Goal: Book appointment/travel/reservation

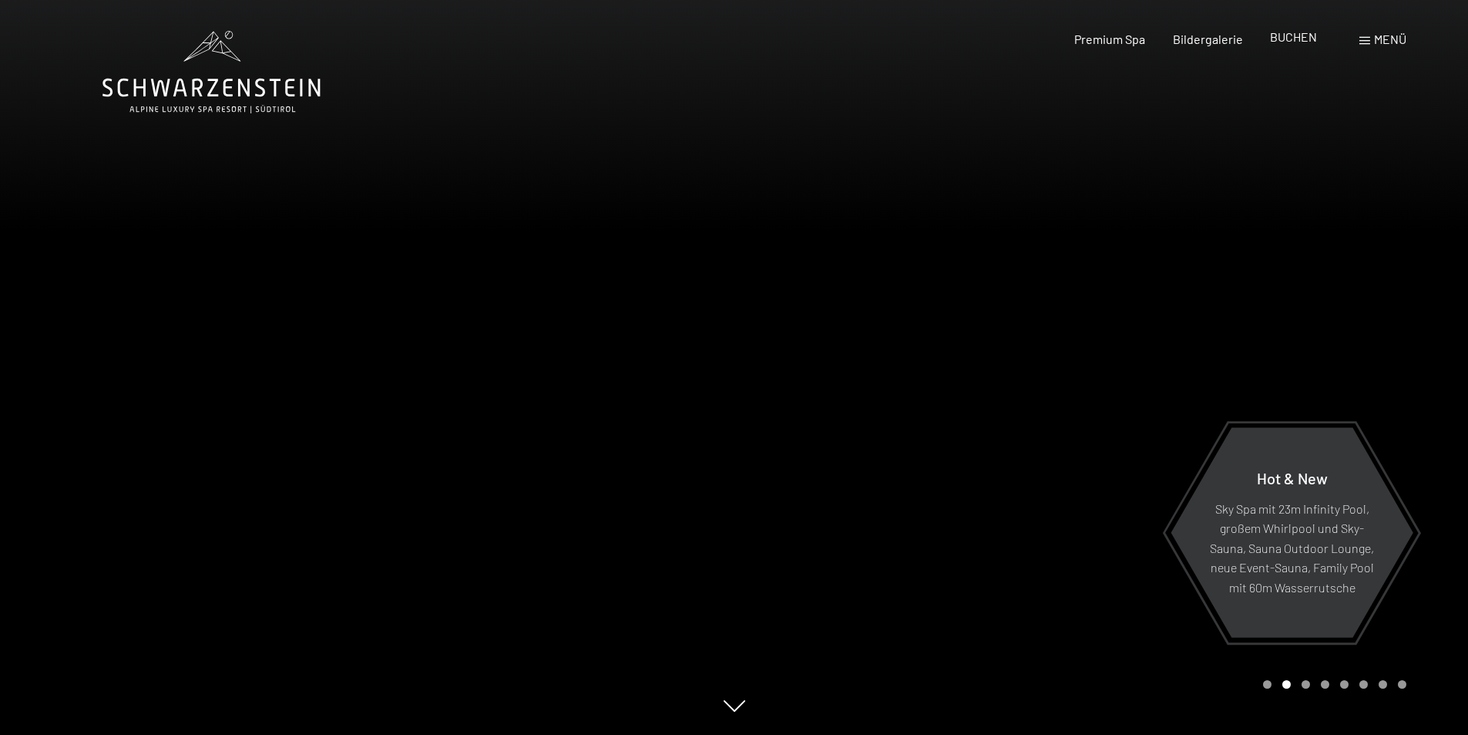
click at [1282, 40] on span "BUCHEN" at bounding box center [1293, 36] width 47 height 15
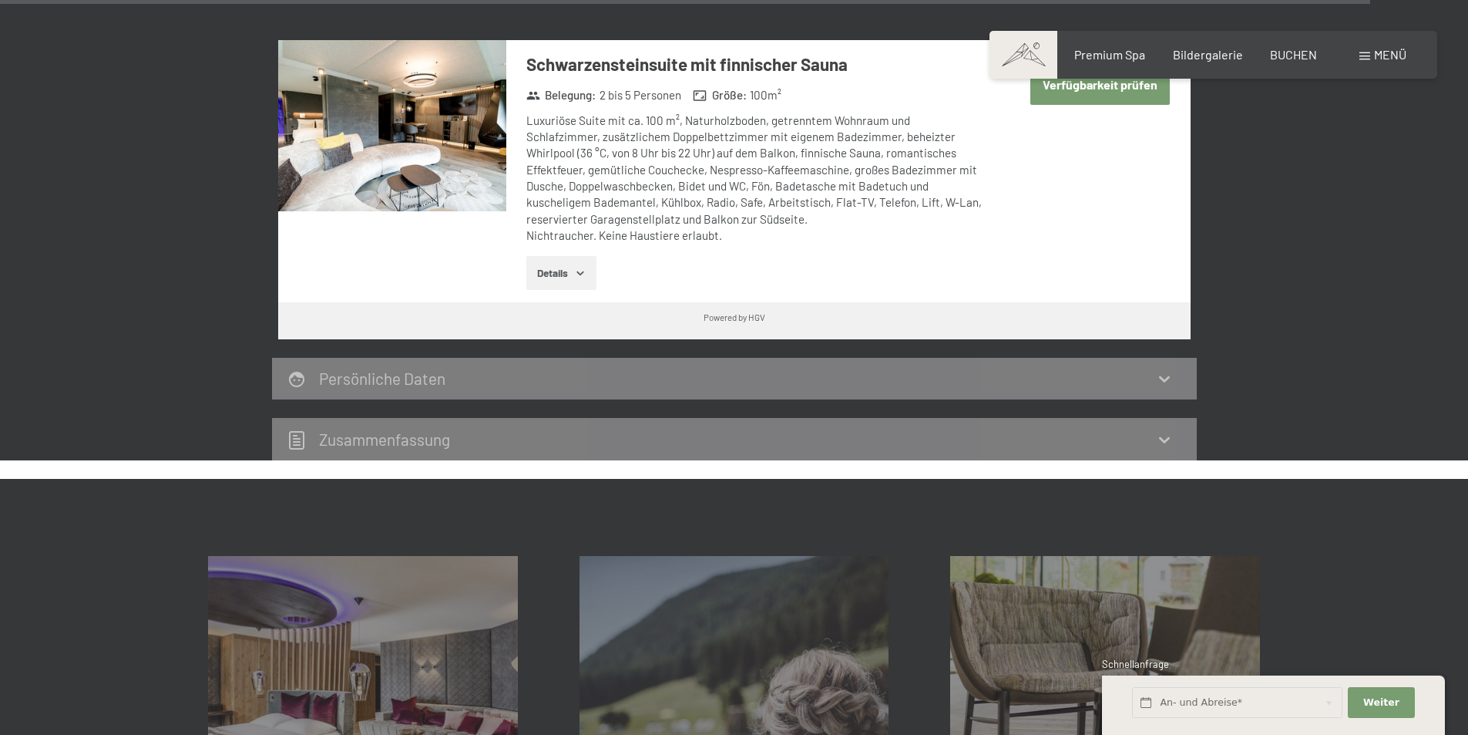
scroll to position [4905, 0]
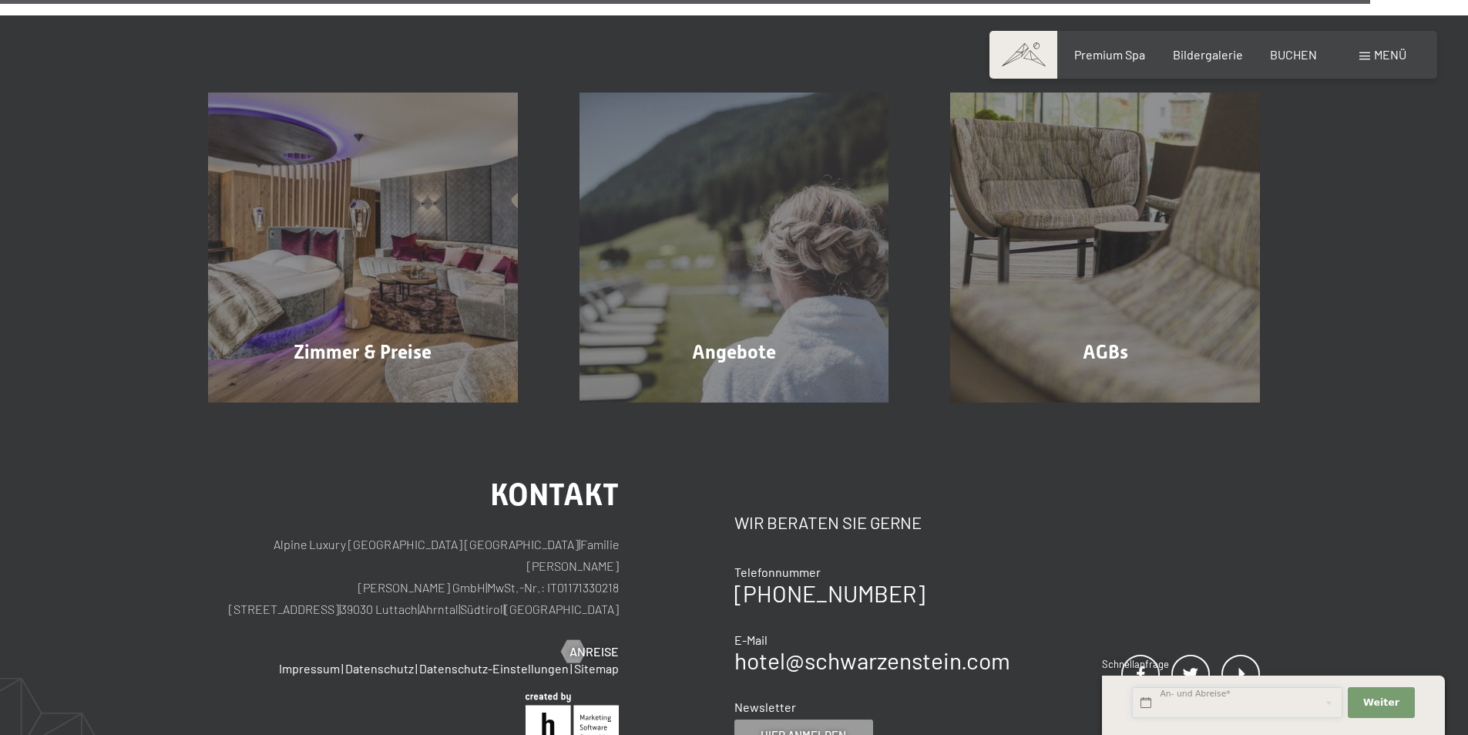
click at [1214, 710] on input "text" at bounding box center [1237, 703] width 210 height 32
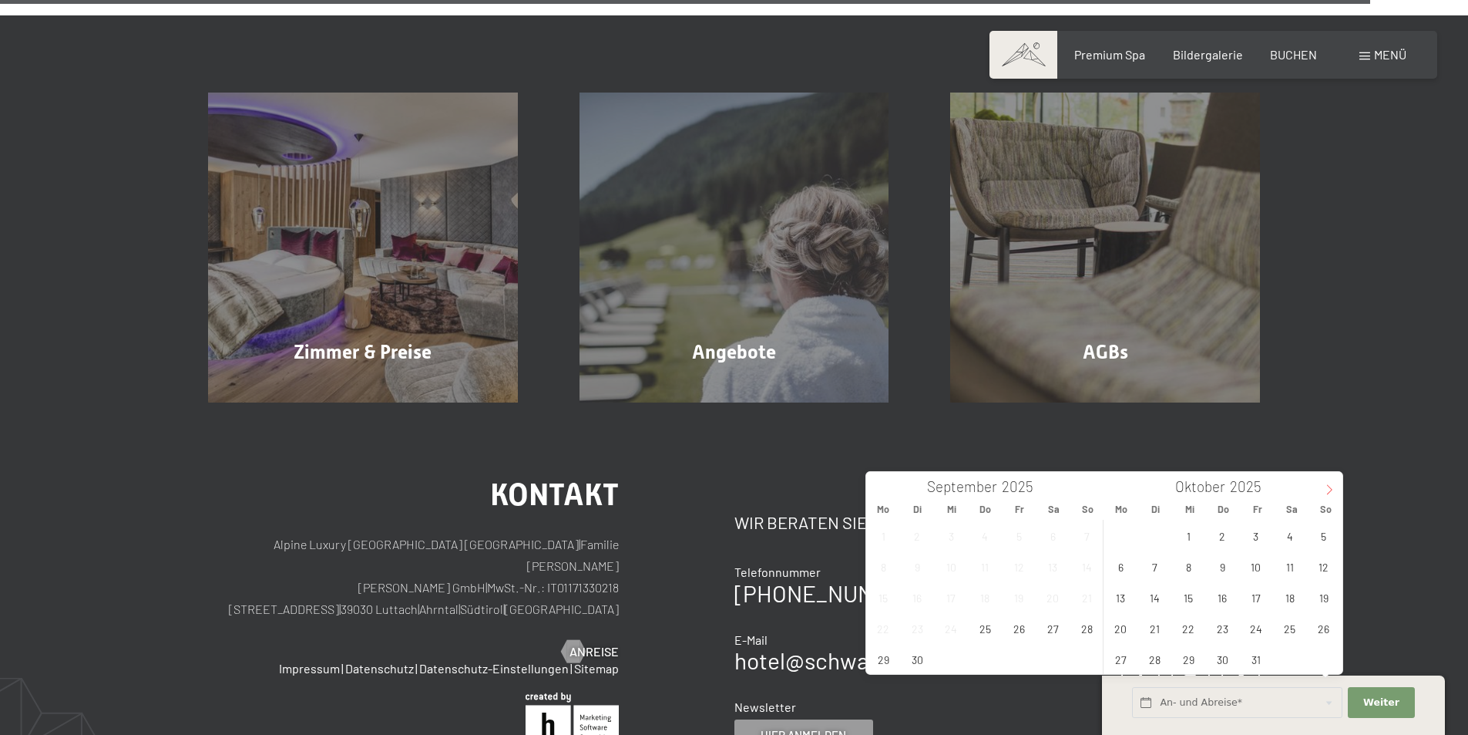
click at [1326, 489] on icon at bounding box center [1329, 489] width 11 height 11
type input "2026"
click at [1326, 489] on icon at bounding box center [1329, 489] width 11 height 11
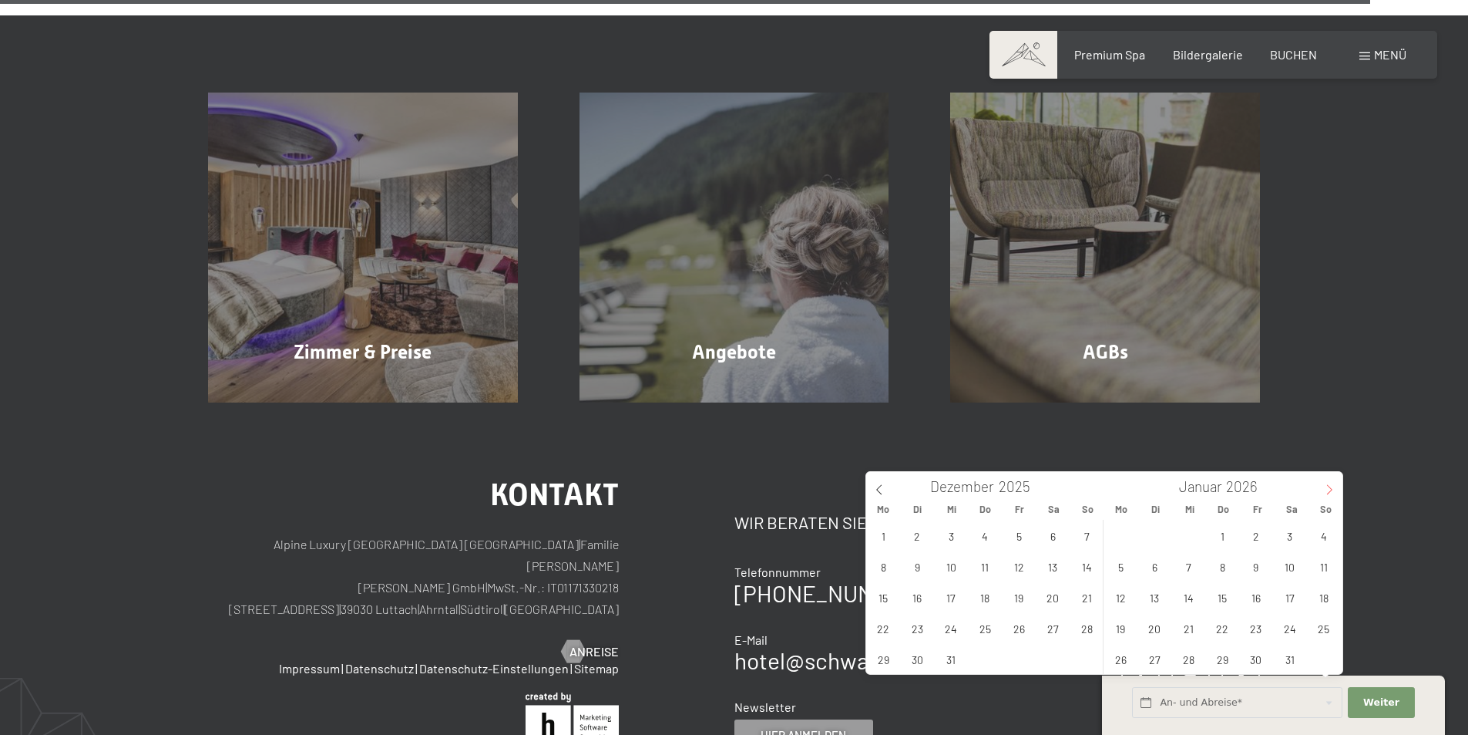
type input "2026"
click at [1116, 631] on span "16" at bounding box center [1121, 628] width 30 height 30
click at [1264, 626] on span "20" at bounding box center [1256, 628] width 30 height 30
type input "Mo. 16.02.2026 - Fr. 20.02.2026"
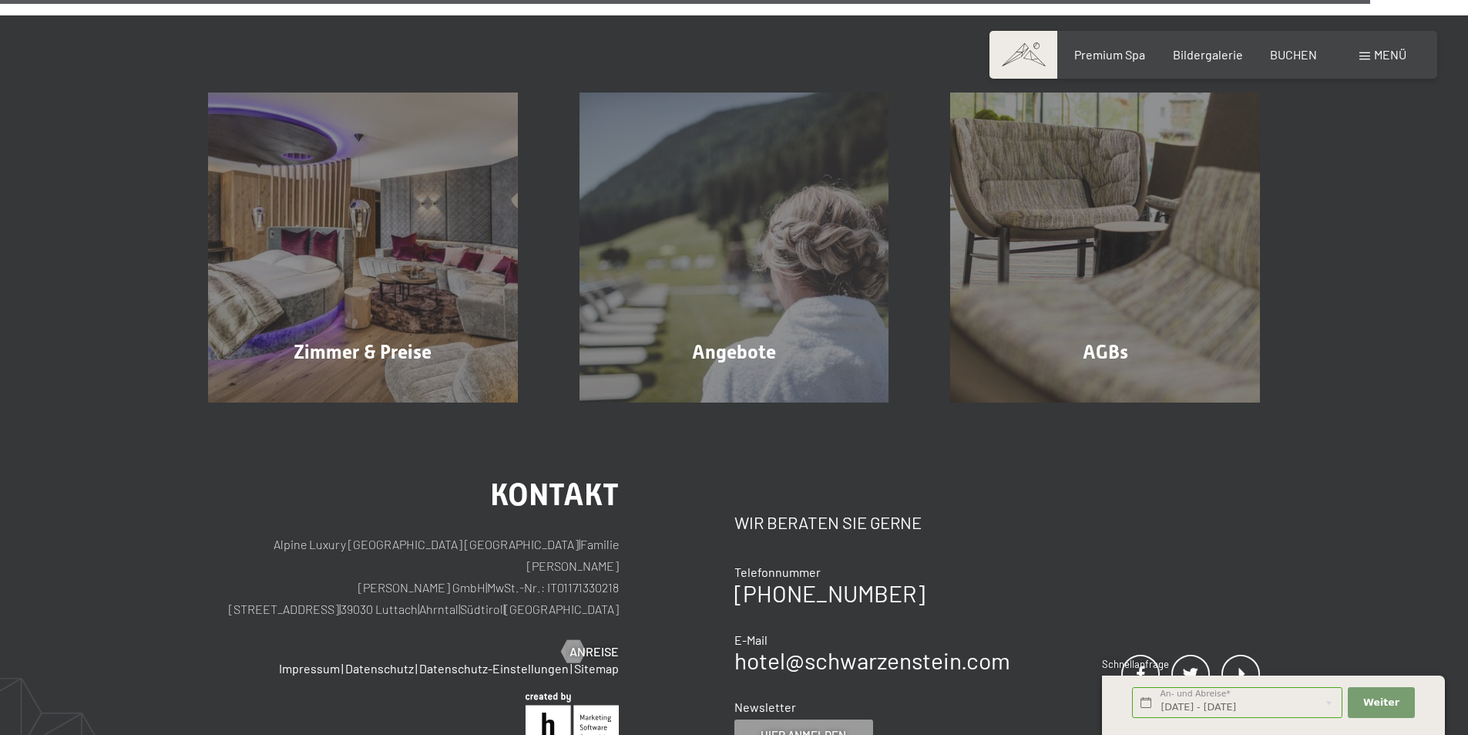
click at [1417, 694] on div "Weiter Adressfelder ausblenden" at bounding box center [1382, 702] width 72 height 42
click at [1366, 694] on button "Weiter Adressfelder ausblenden" at bounding box center [1381, 703] width 66 height 32
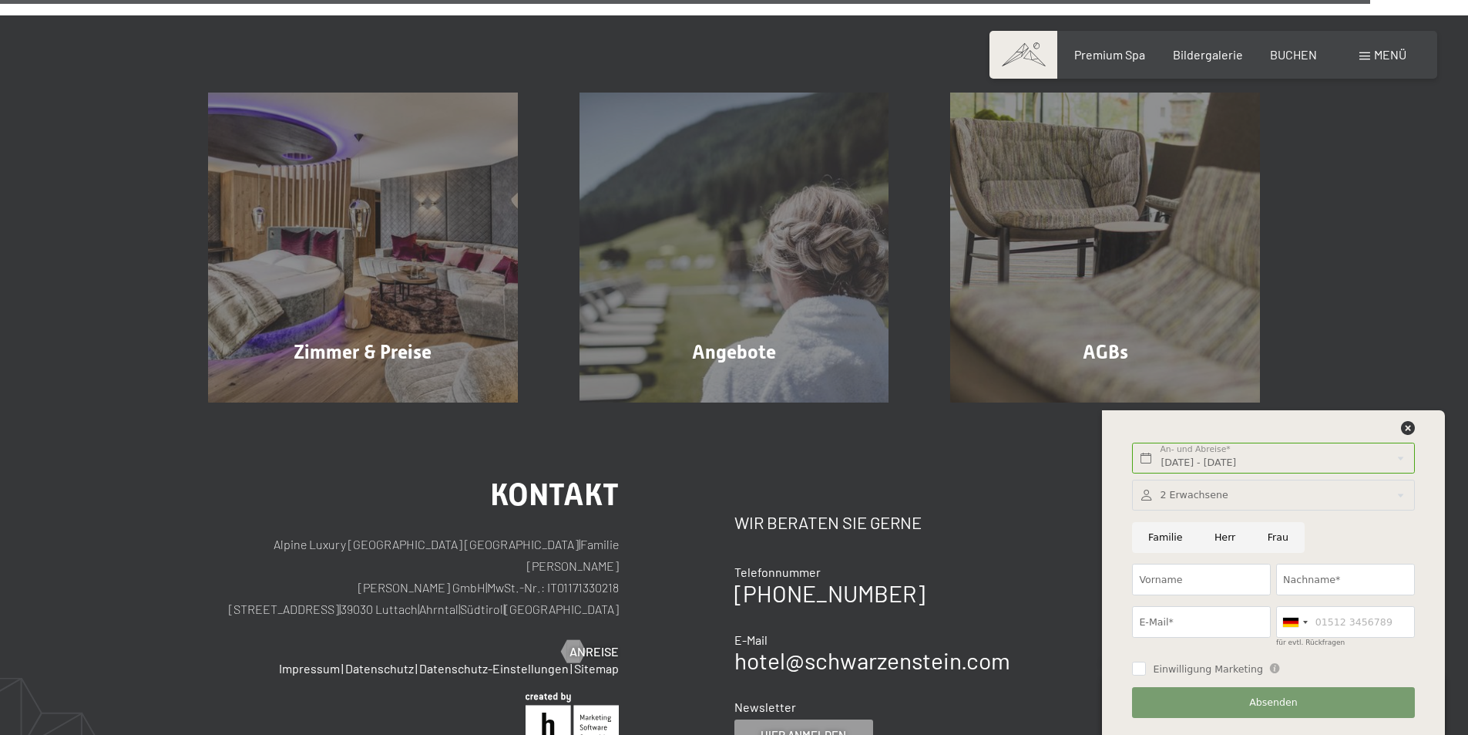
click at [1170, 499] on div at bounding box center [1273, 495] width 282 height 32
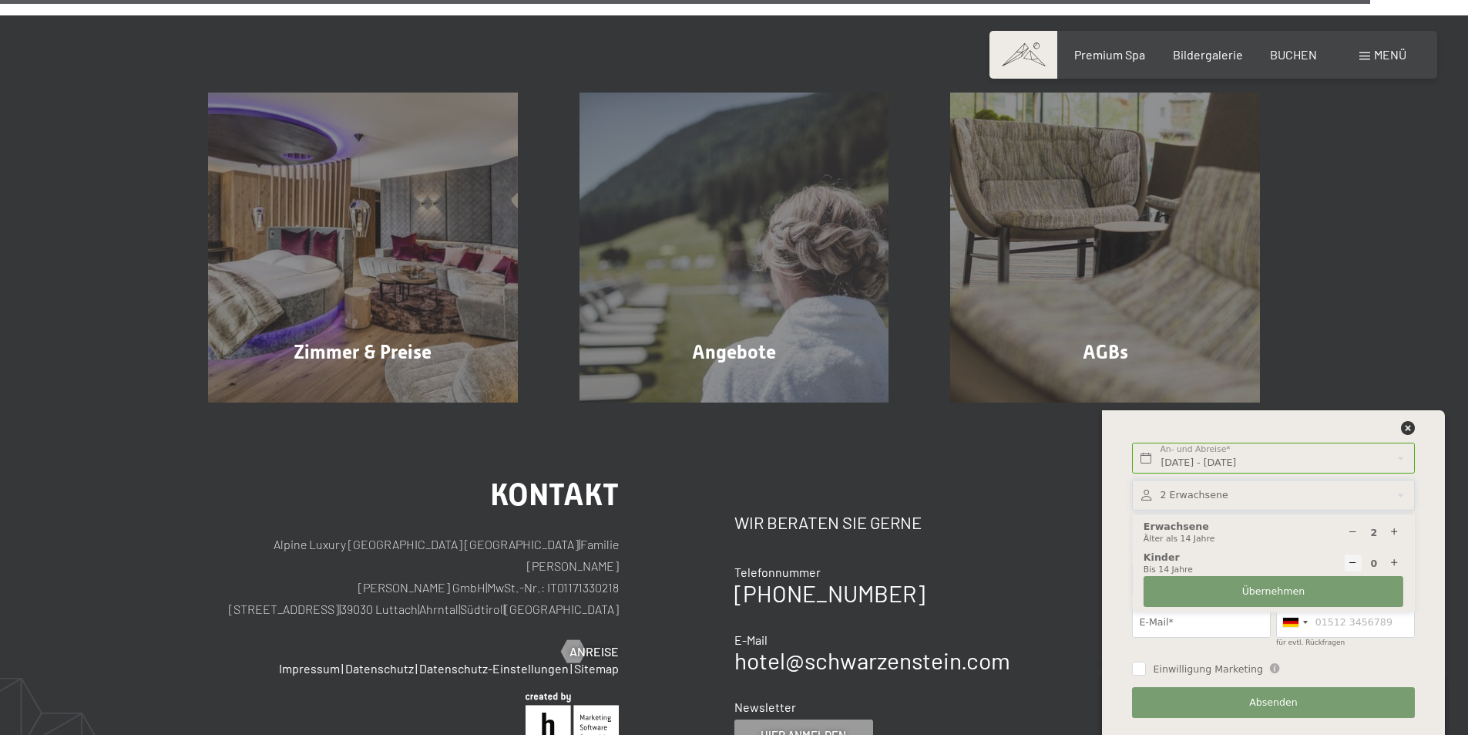
click at [1390, 562] on icon at bounding box center [1395, 563] width 10 height 10
type input "1"
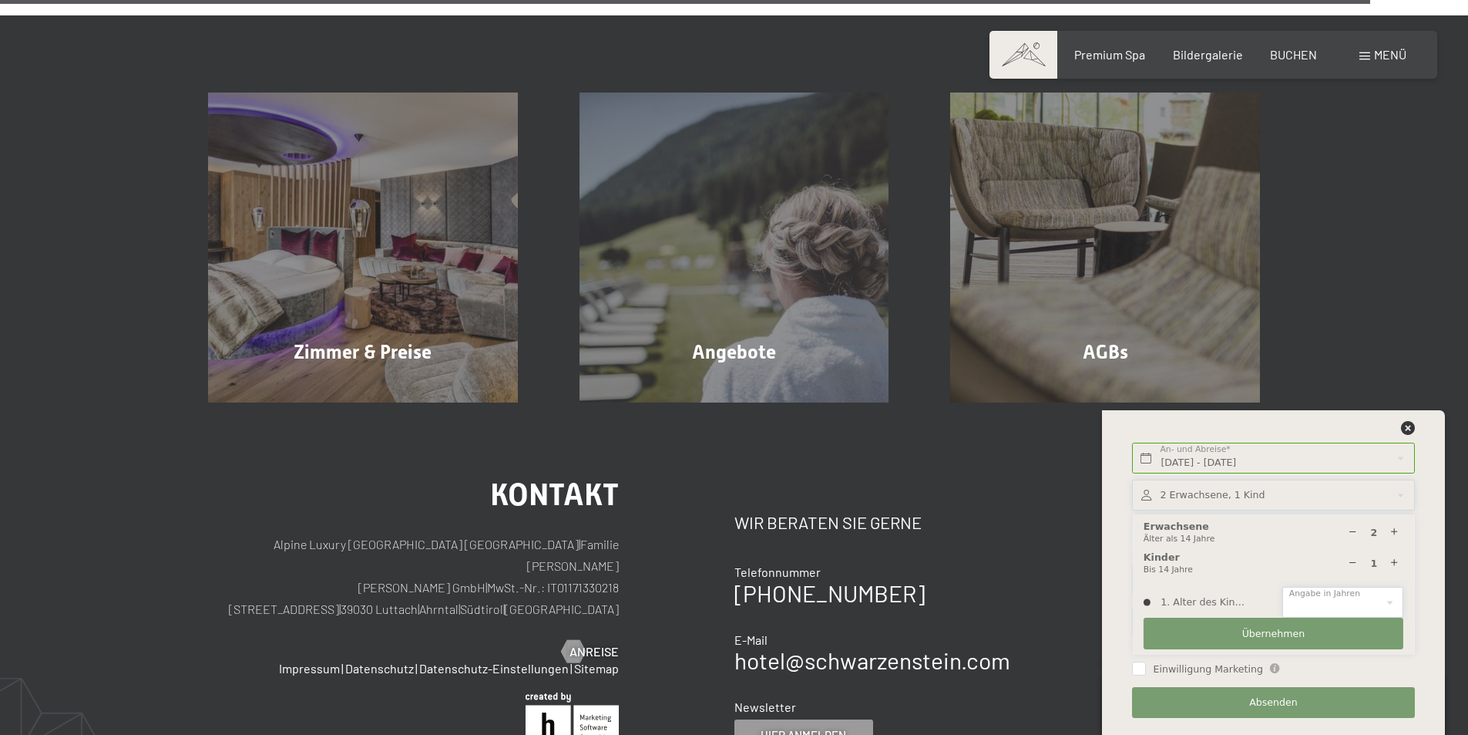
click at [1305, 599] on select "0 1 2 3 4 5 6 7 8 9 10 11 12 13 14" at bounding box center [1343, 603] width 121 height 32
select select "8"
click at [1283, 587] on select "0 1 2 3 4 5 6 7 8 9 10 11 12 13 14" at bounding box center [1343, 603] width 121 height 32
click at [1228, 638] on button "Übernehmen" at bounding box center [1274, 633] width 260 height 32
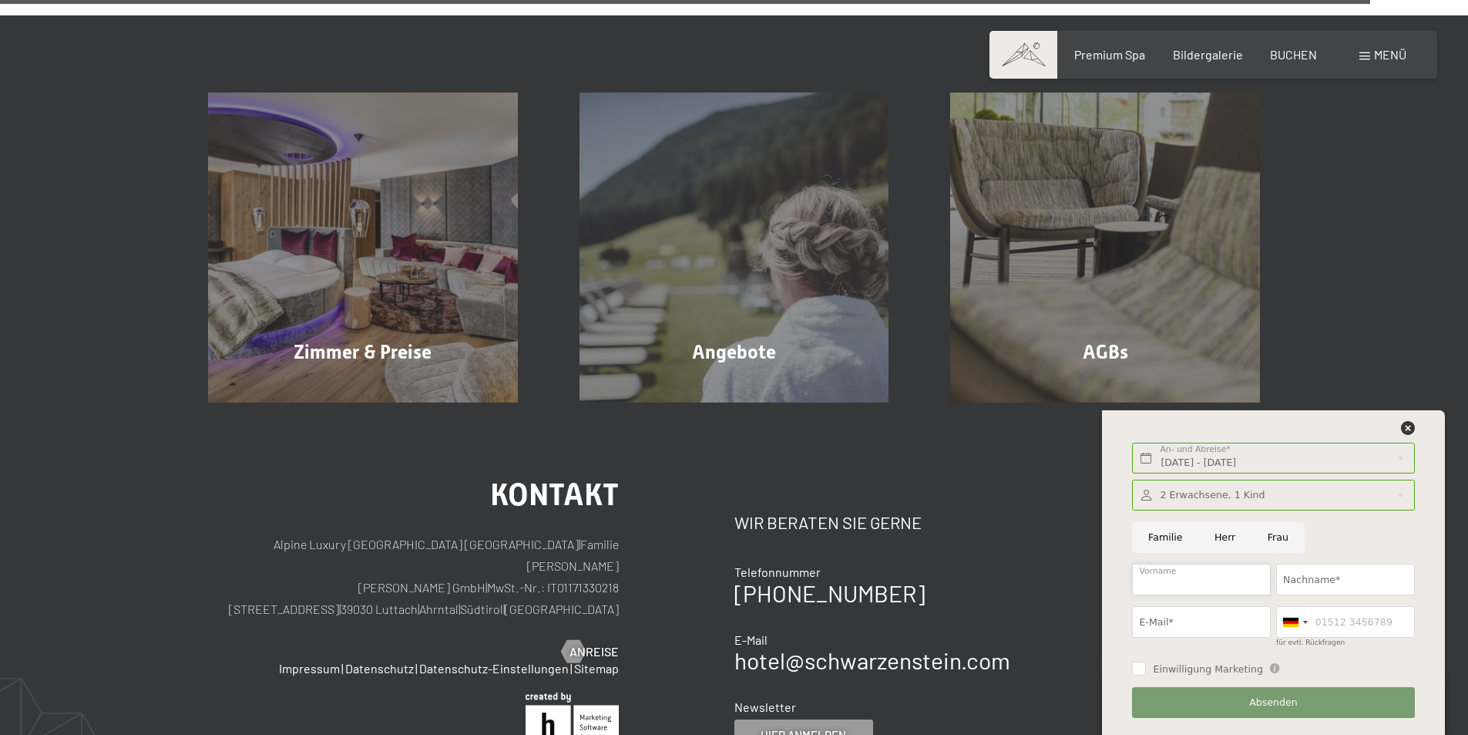
click at [1182, 578] on input "Vorname" at bounding box center [1201, 579] width 139 height 32
type input "lisa"
type input "greller-dimpel"
click at [1189, 622] on input "E-Mail*" at bounding box center [1201, 622] width 139 height 32
type input "lisa.greller-dimpel@gmx.de"
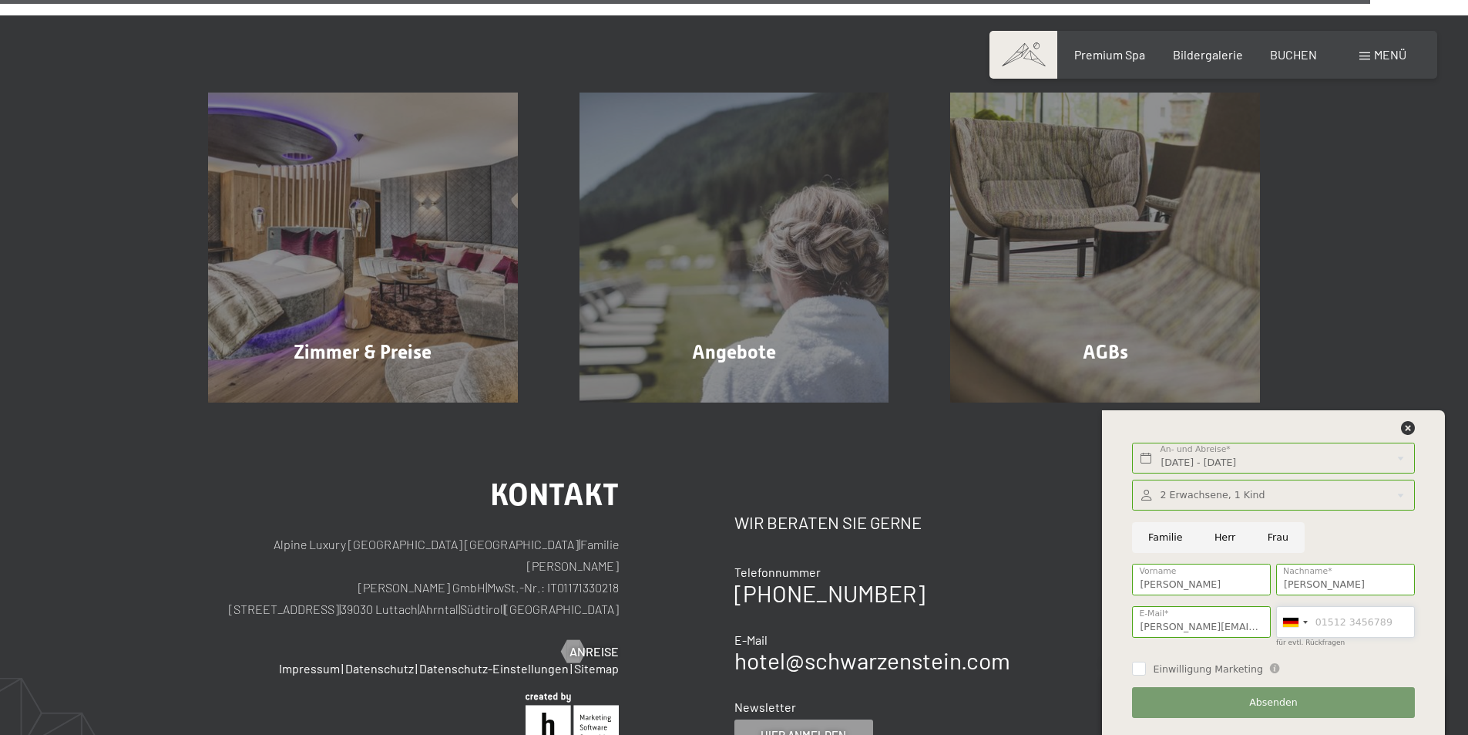
click at [1365, 620] on input "für evtl. Rückfragen" at bounding box center [1345, 622] width 139 height 32
type input "0151643282260"
click at [1228, 712] on button "Absenden" at bounding box center [1273, 703] width 282 height 32
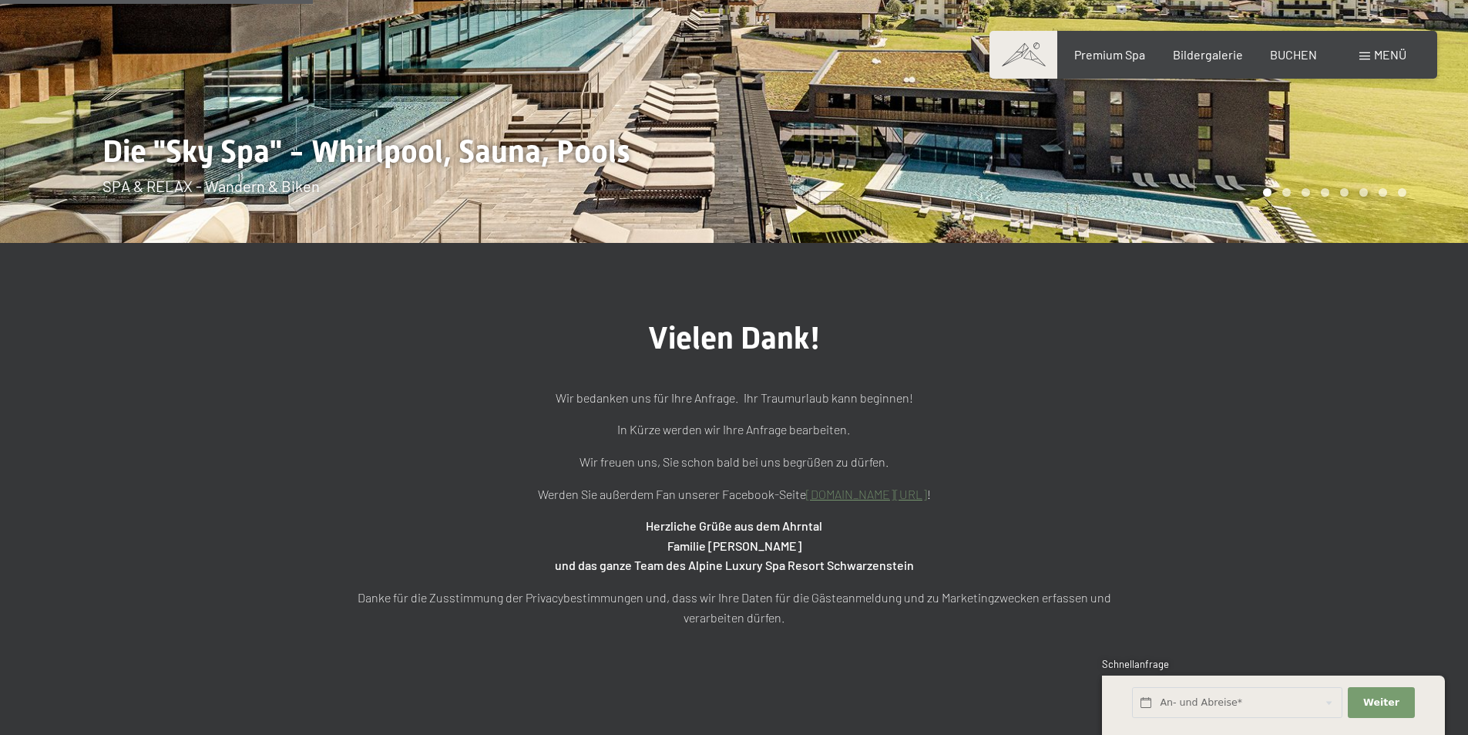
scroll to position [231, 0]
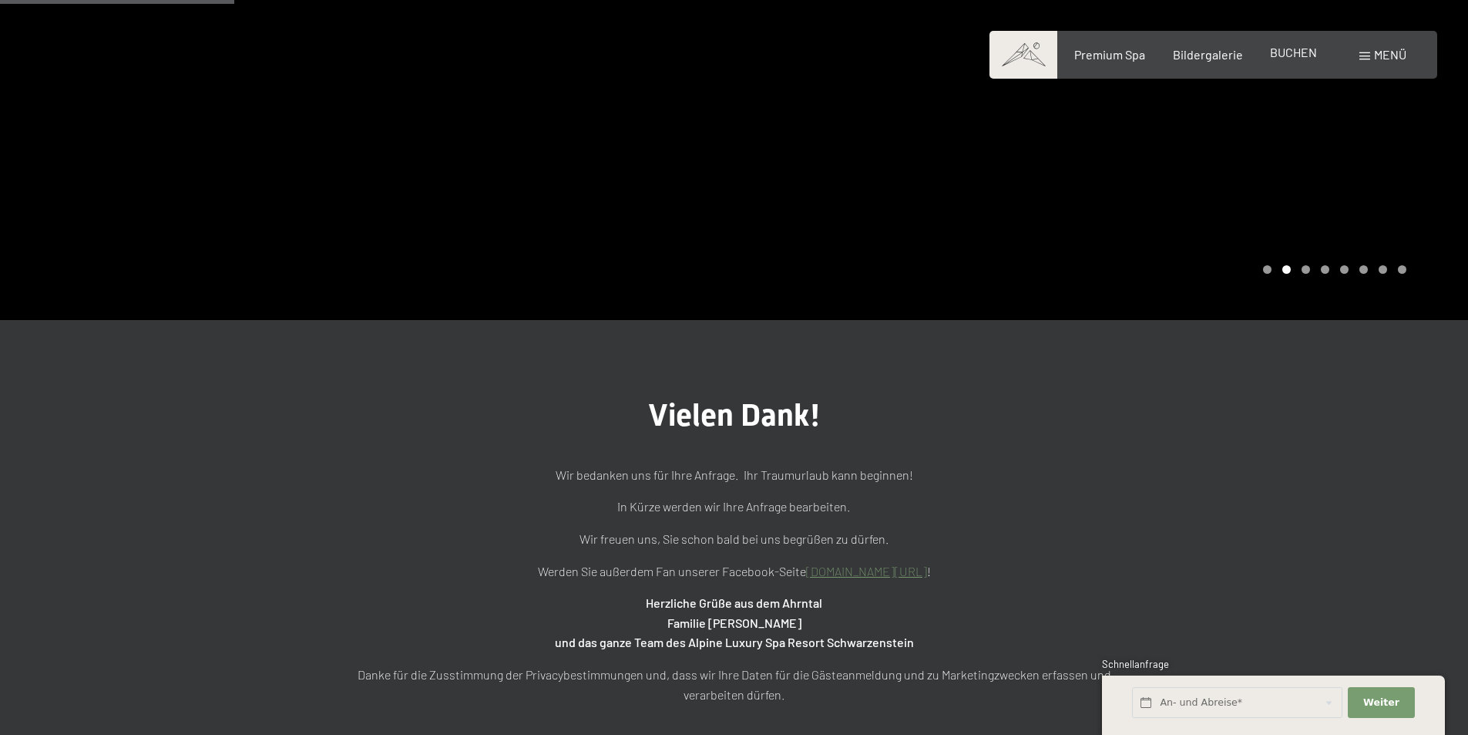
click at [1293, 60] on div "BUCHEN" at bounding box center [1293, 52] width 47 height 17
click at [1275, 57] on span "BUCHEN" at bounding box center [1293, 52] width 47 height 15
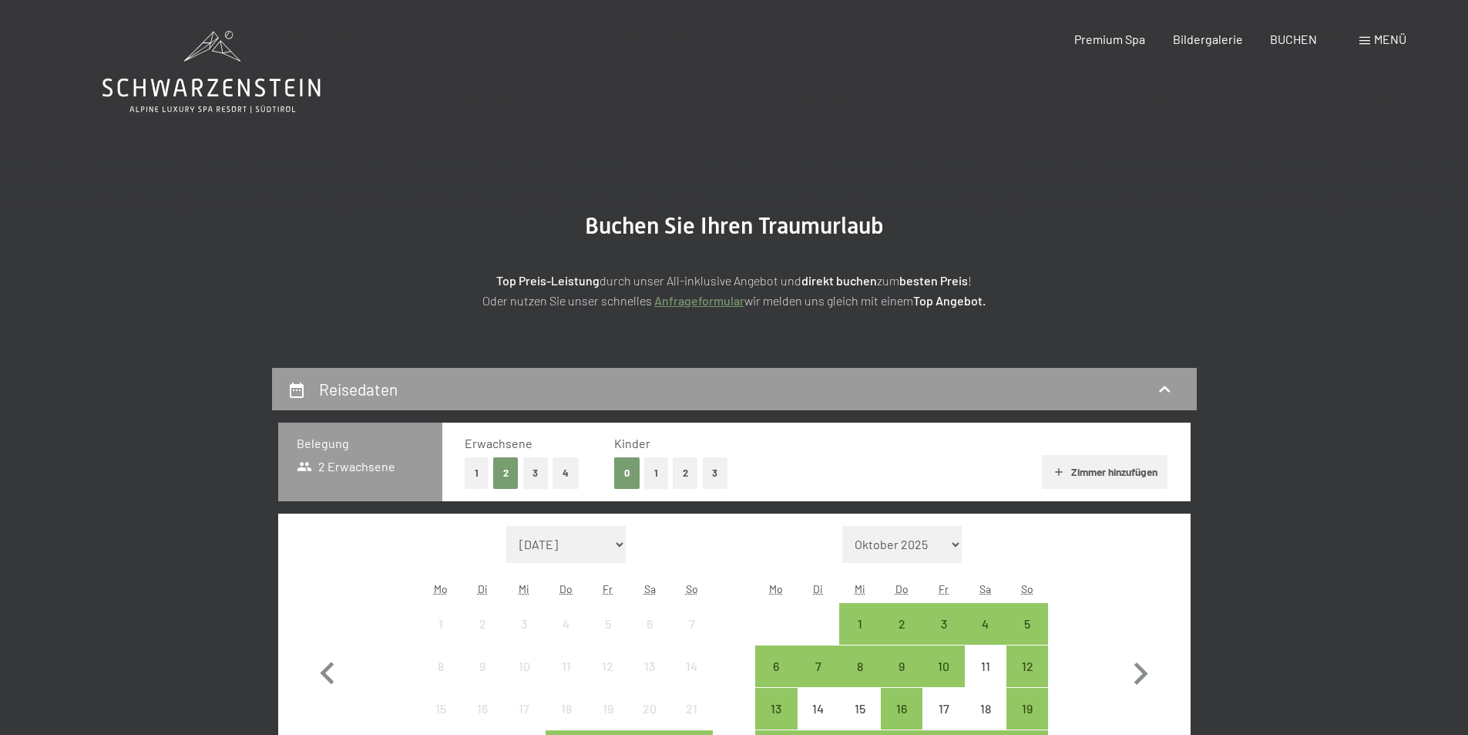
click at [665, 472] on button "1" at bounding box center [656, 473] width 24 height 32
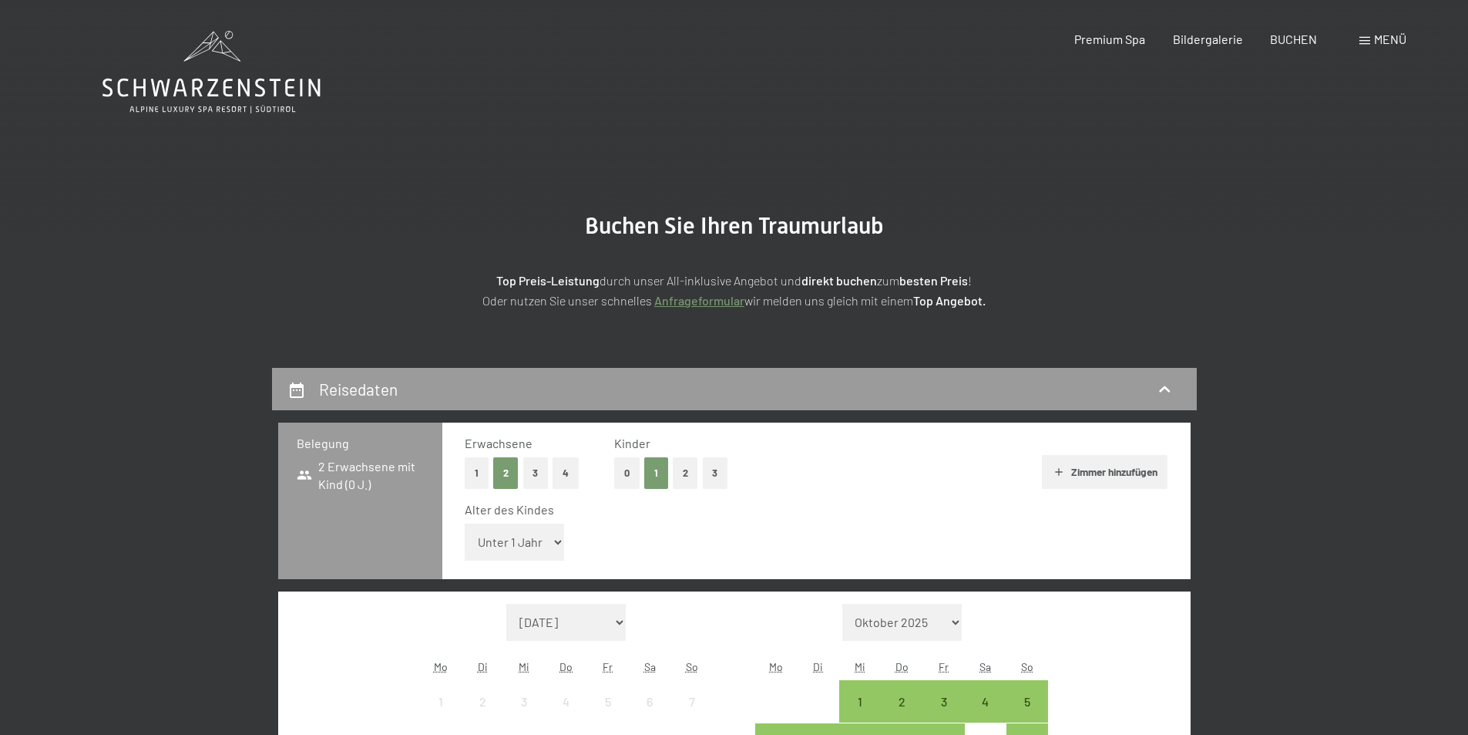
click at [507, 543] on select "Unter 1 Jahr 1 Jahr 2 Jahre 3 Jahre 4 Jahre 5 Jahre 6 Jahre 7 Jahre 8 Jahre 9 J…" at bounding box center [515, 541] width 100 height 37
select select "7"
click at [465, 523] on select "Unter 1 Jahr 1 Jahr 2 Jahre 3 Jahre 4 Jahre 5 Jahre 6 Jahre 7 Jahre 8 Jahre 9 J…" at bounding box center [515, 541] width 100 height 37
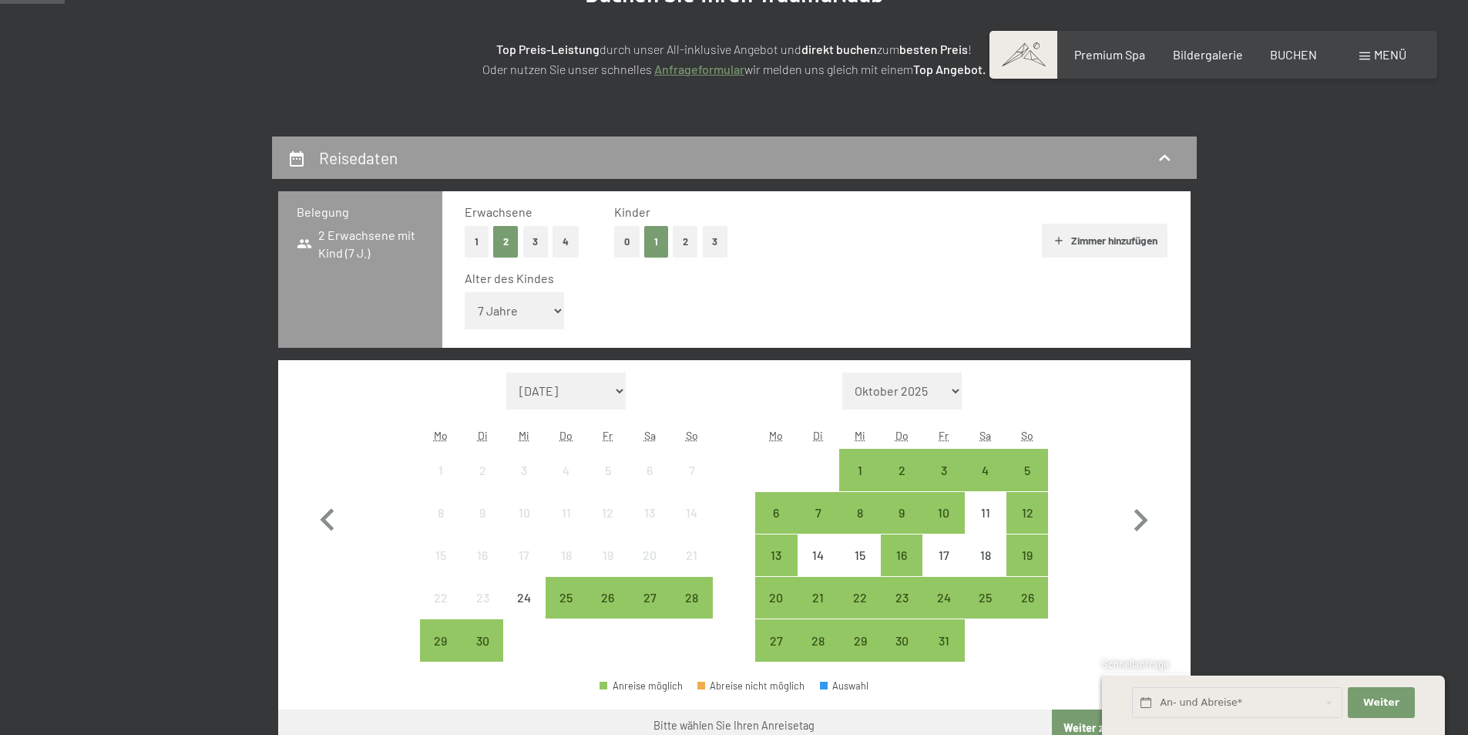
scroll to position [308, 0]
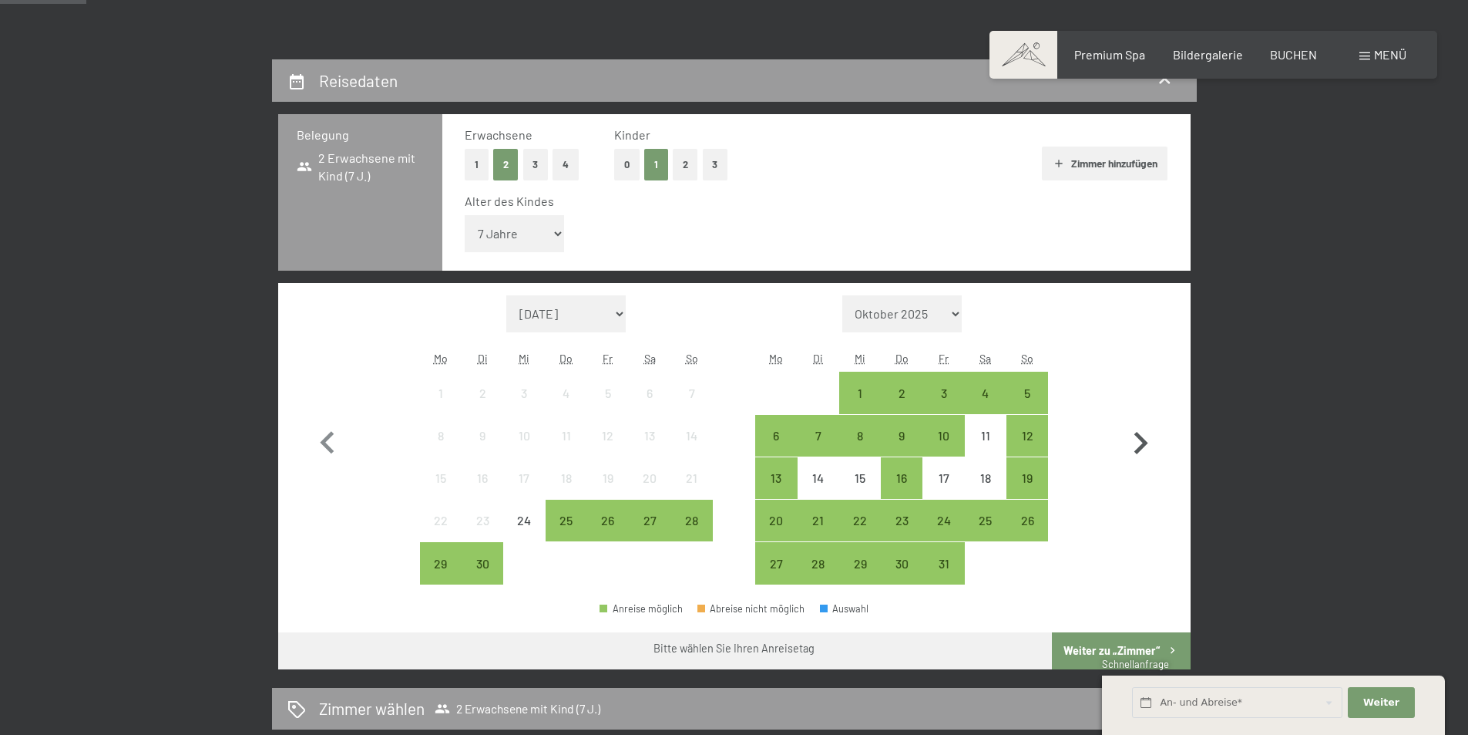
click at [1138, 442] on icon "button" at bounding box center [1140, 443] width 45 height 45
select select "2025-10-01"
select select "2025-11-01"
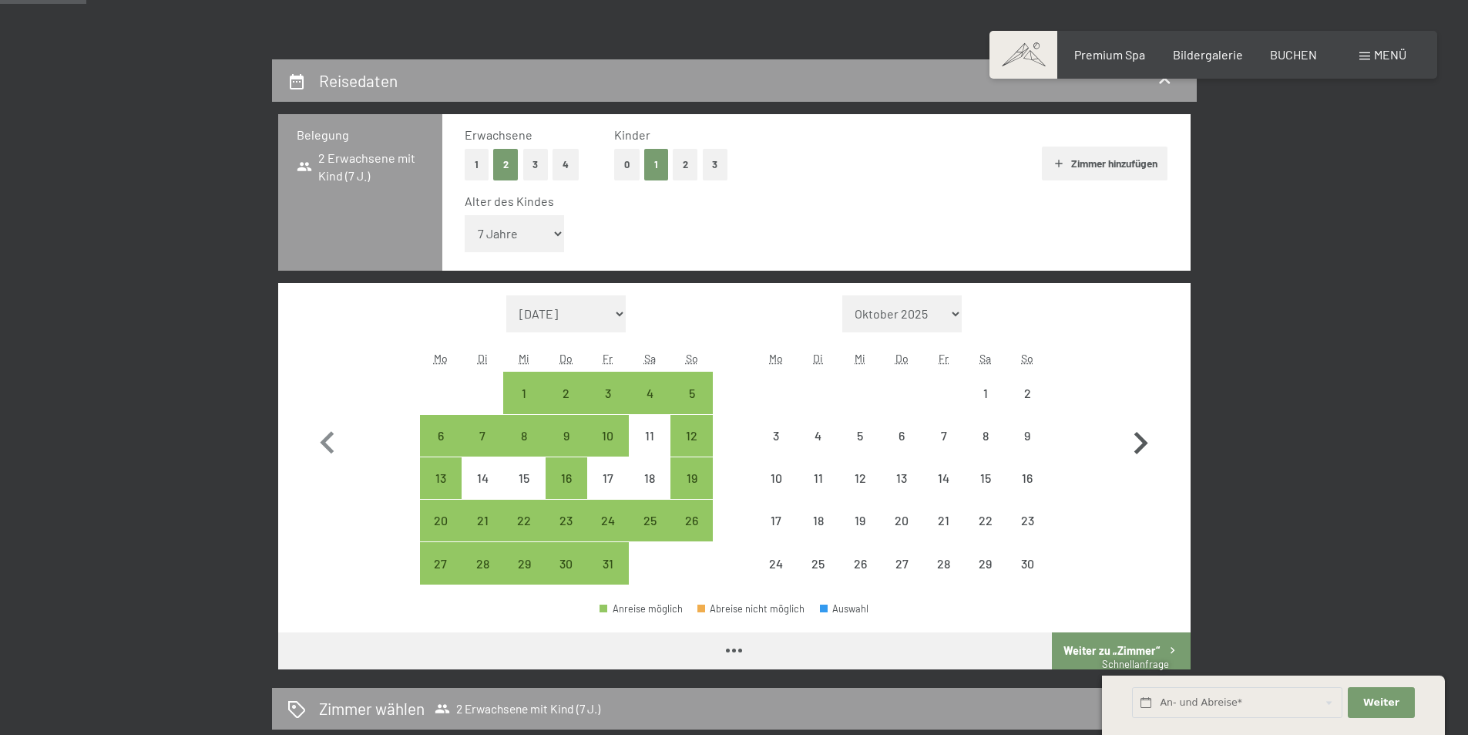
click at [1138, 442] on icon "button" at bounding box center [1140, 443] width 45 height 45
select select "2025-12-01"
select select "2026-01-01"
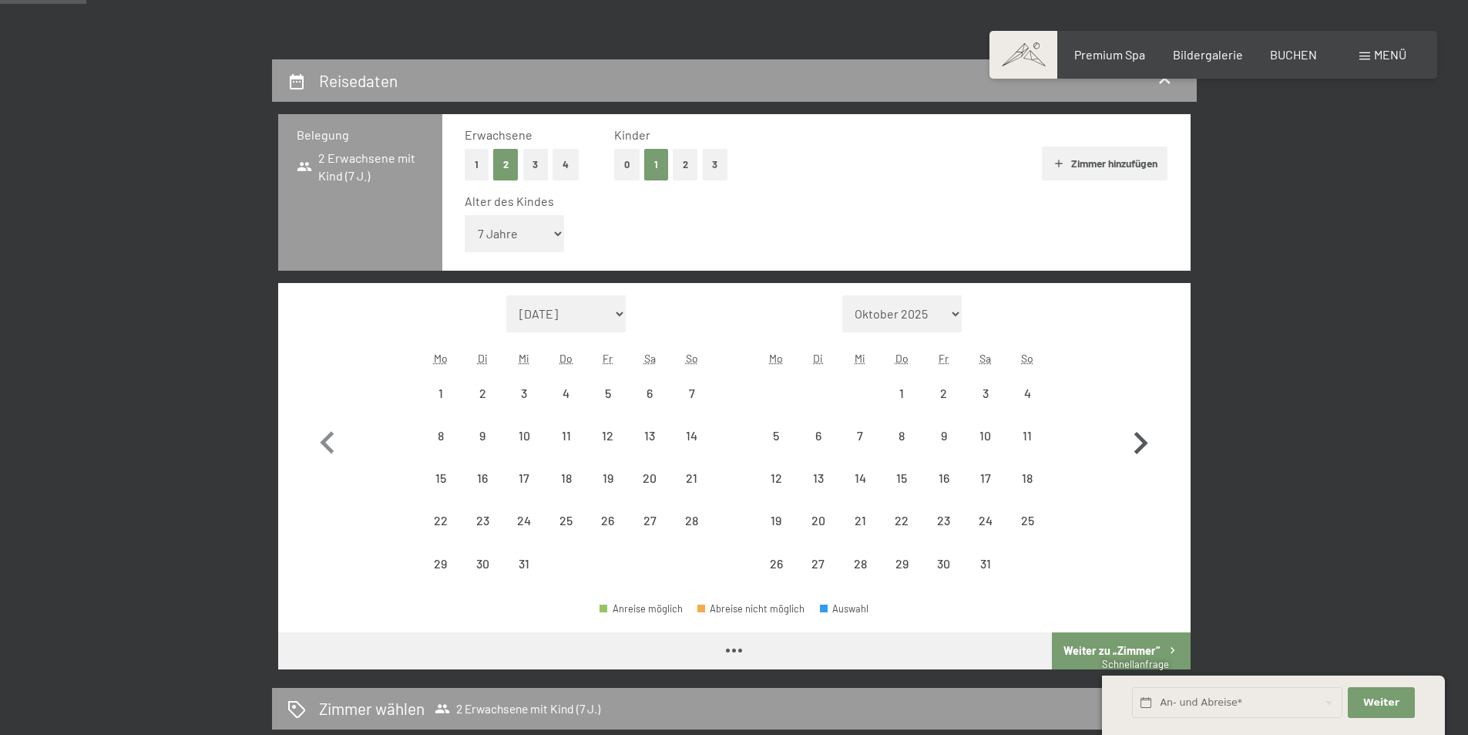
click at [1138, 442] on icon "button" at bounding box center [1140, 443] width 45 height 45
select select "2026-01-01"
select select "2026-02-01"
click at [1138, 442] on icon "button" at bounding box center [1140, 443] width 45 height 45
select select "2026-02-01"
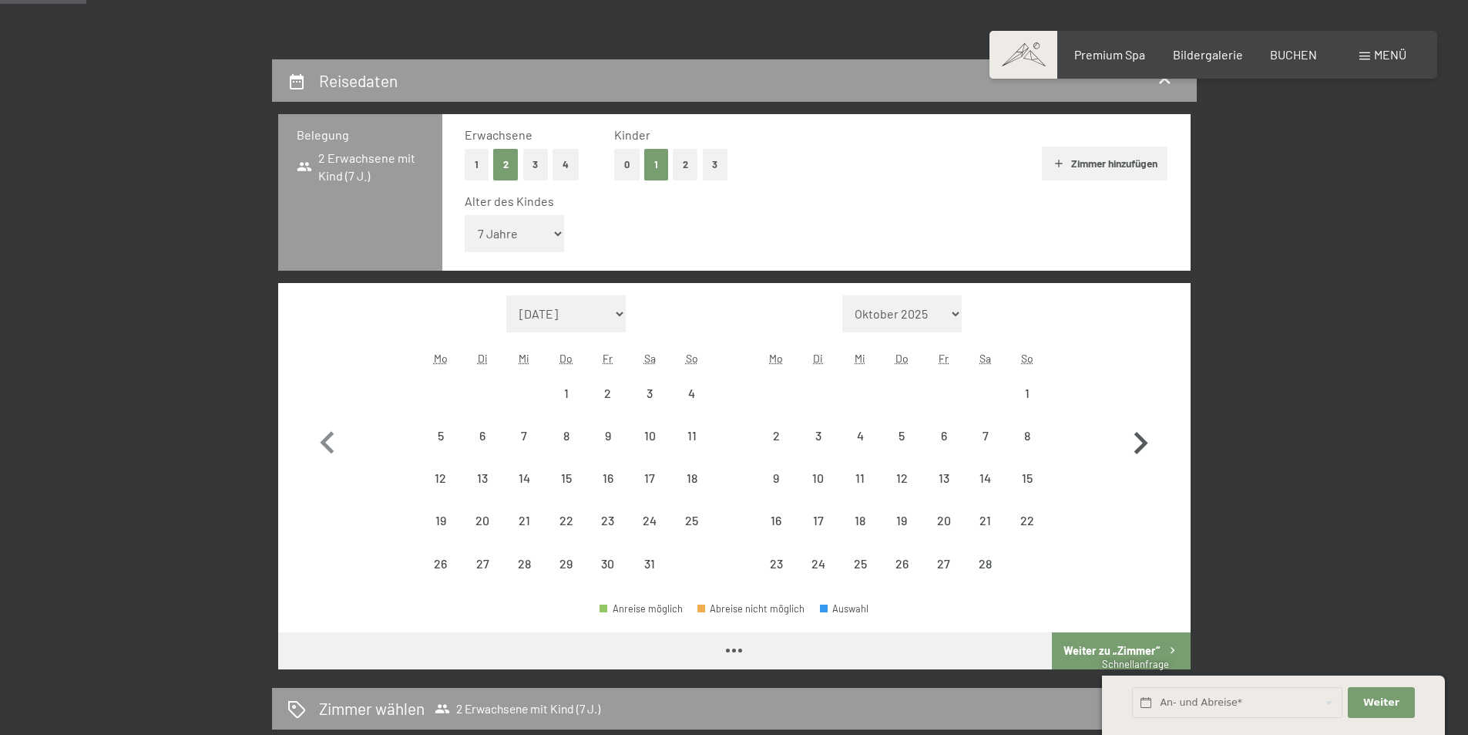
select select "2026-03-01"
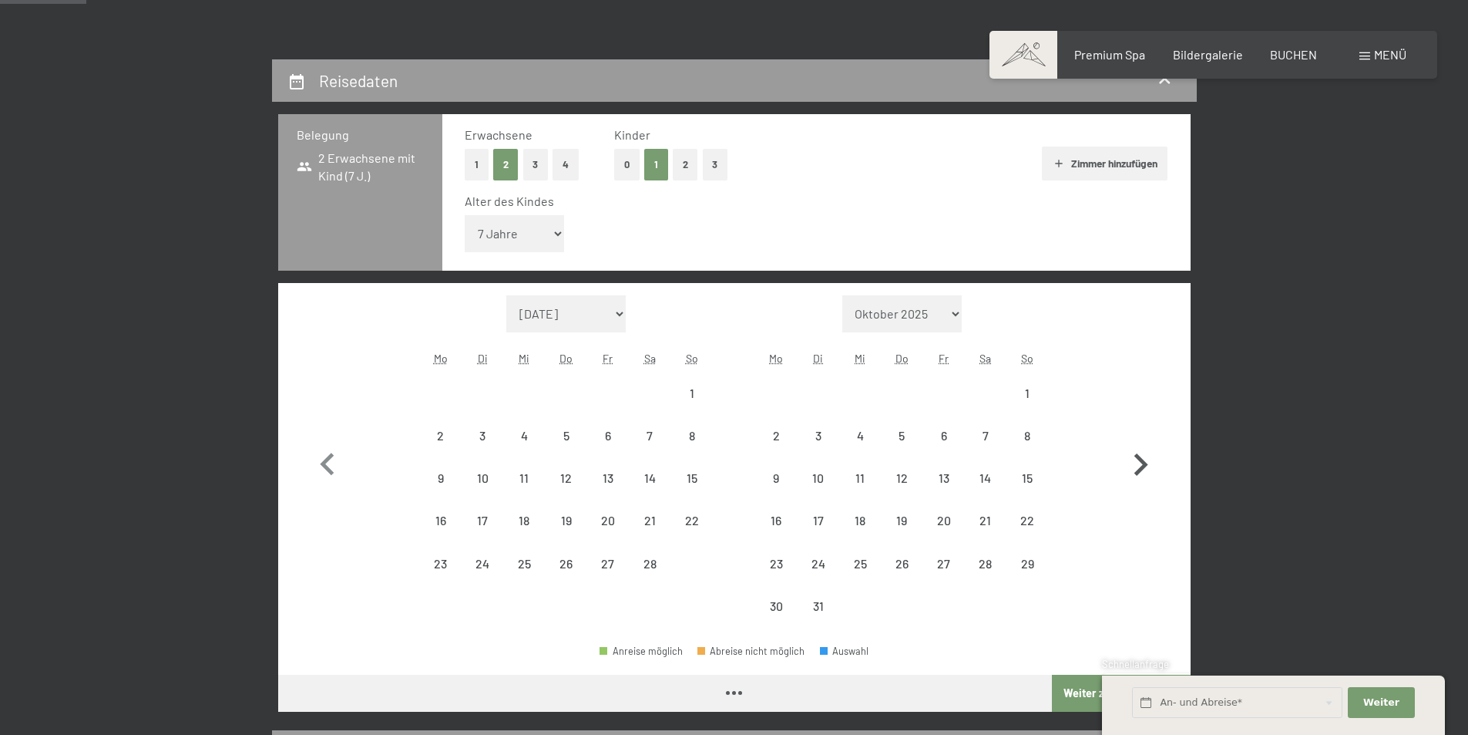
select select "2026-02-01"
select select "2026-03-01"
select select "2026-02-01"
select select "2026-03-01"
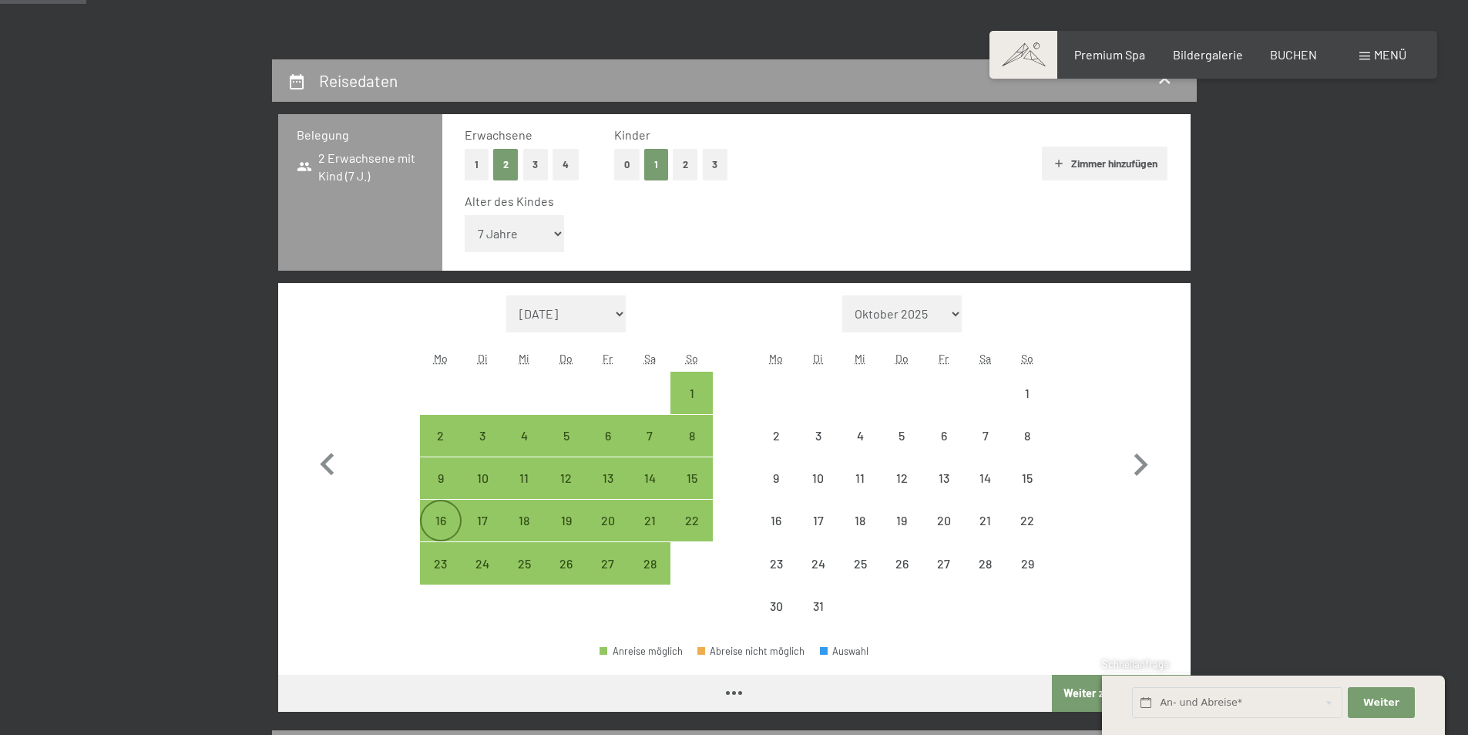
select select "2026-02-01"
select select "2026-03-01"
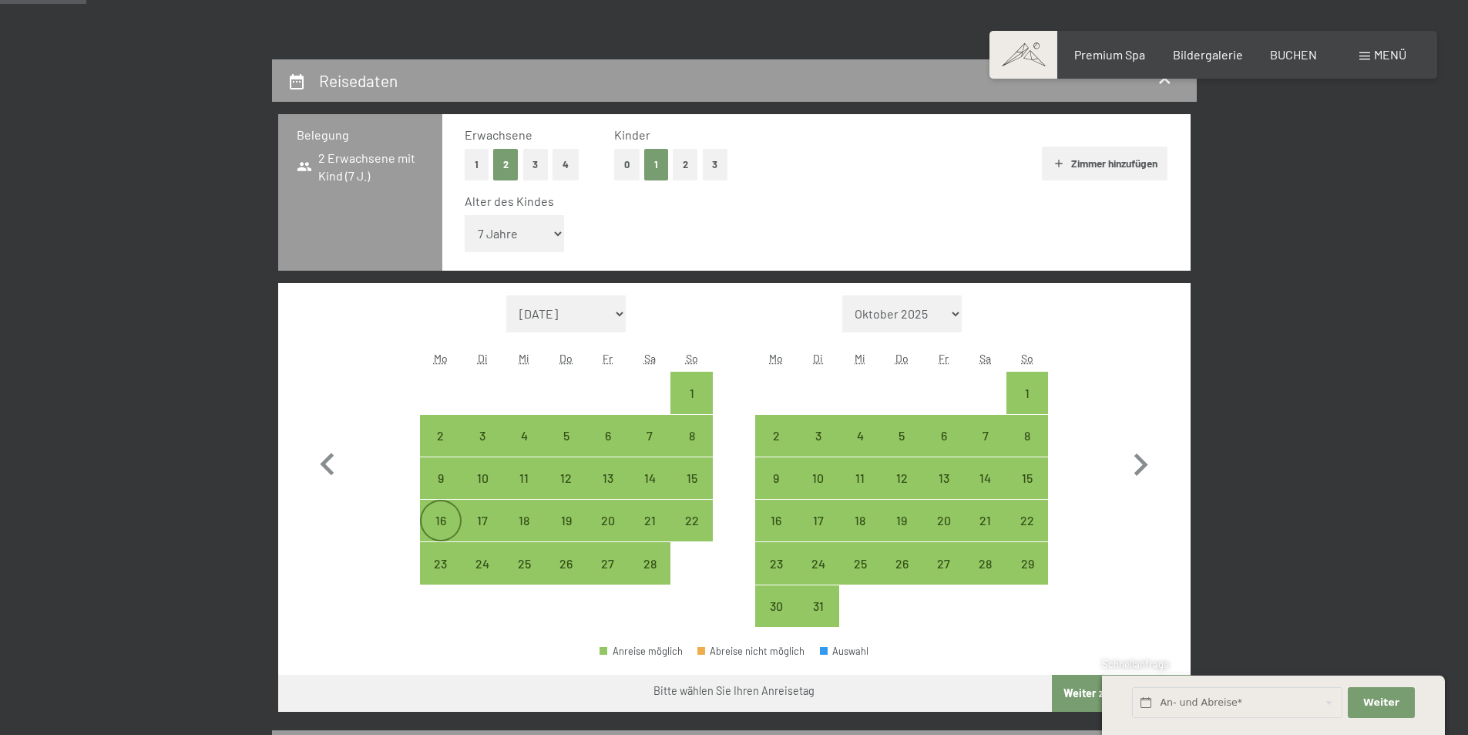
click at [446, 524] on div "16" at bounding box center [441, 533] width 39 height 39
select select "2026-02-01"
select select "2026-03-01"
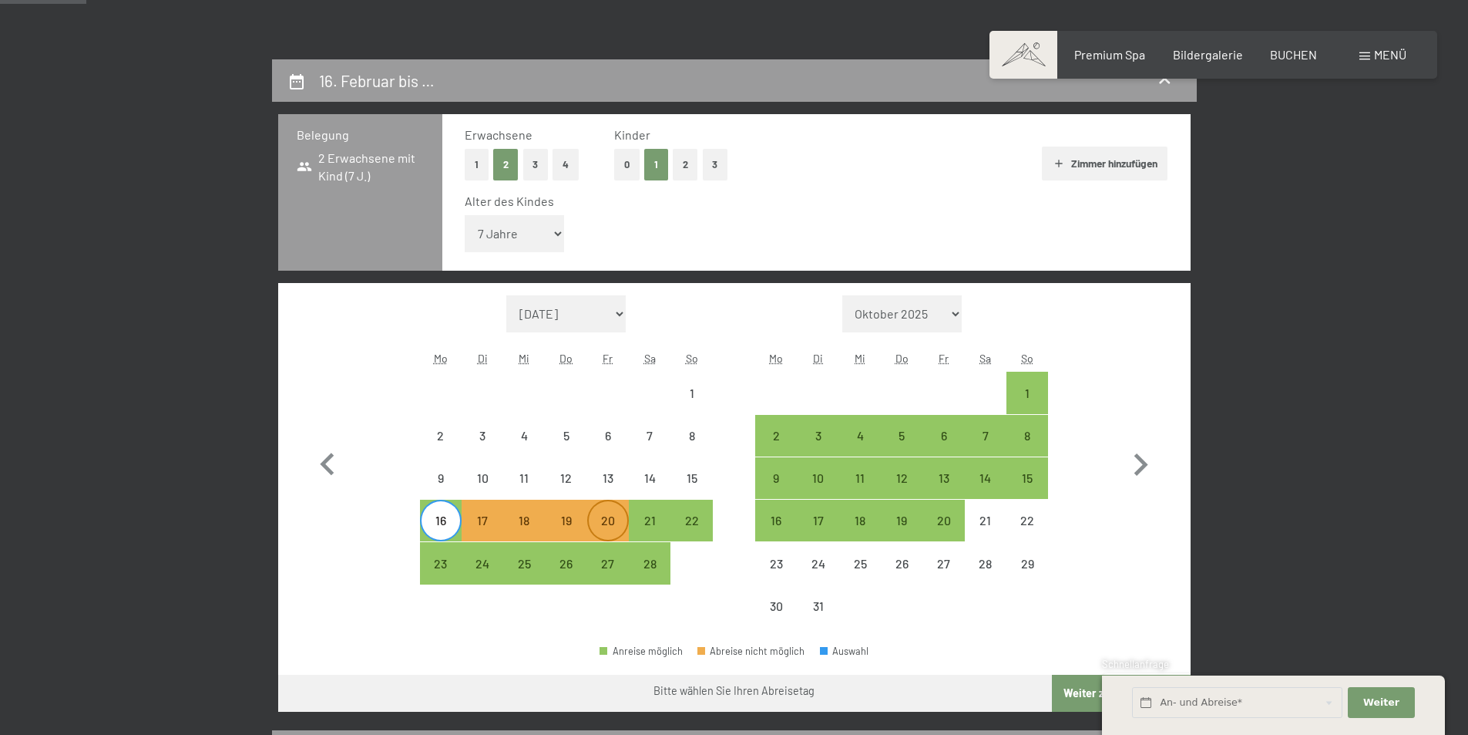
click at [607, 518] on div "20" at bounding box center [608, 533] width 39 height 39
select select "2026-02-01"
select select "2026-03-01"
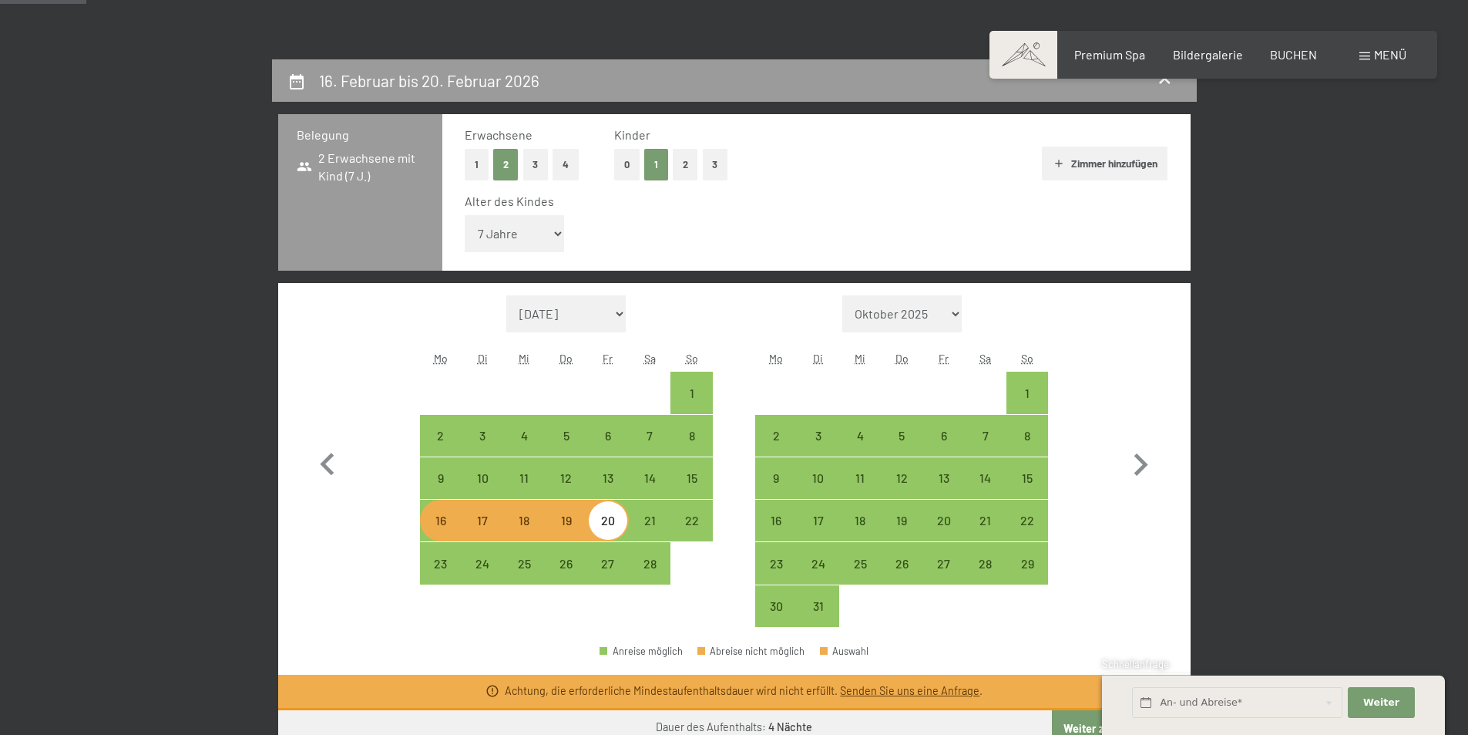
click at [441, 519] on div "16" at bounding box center [441, 533] width 39 height 39
select select "2026-02-01"
select select "2026-03-01"
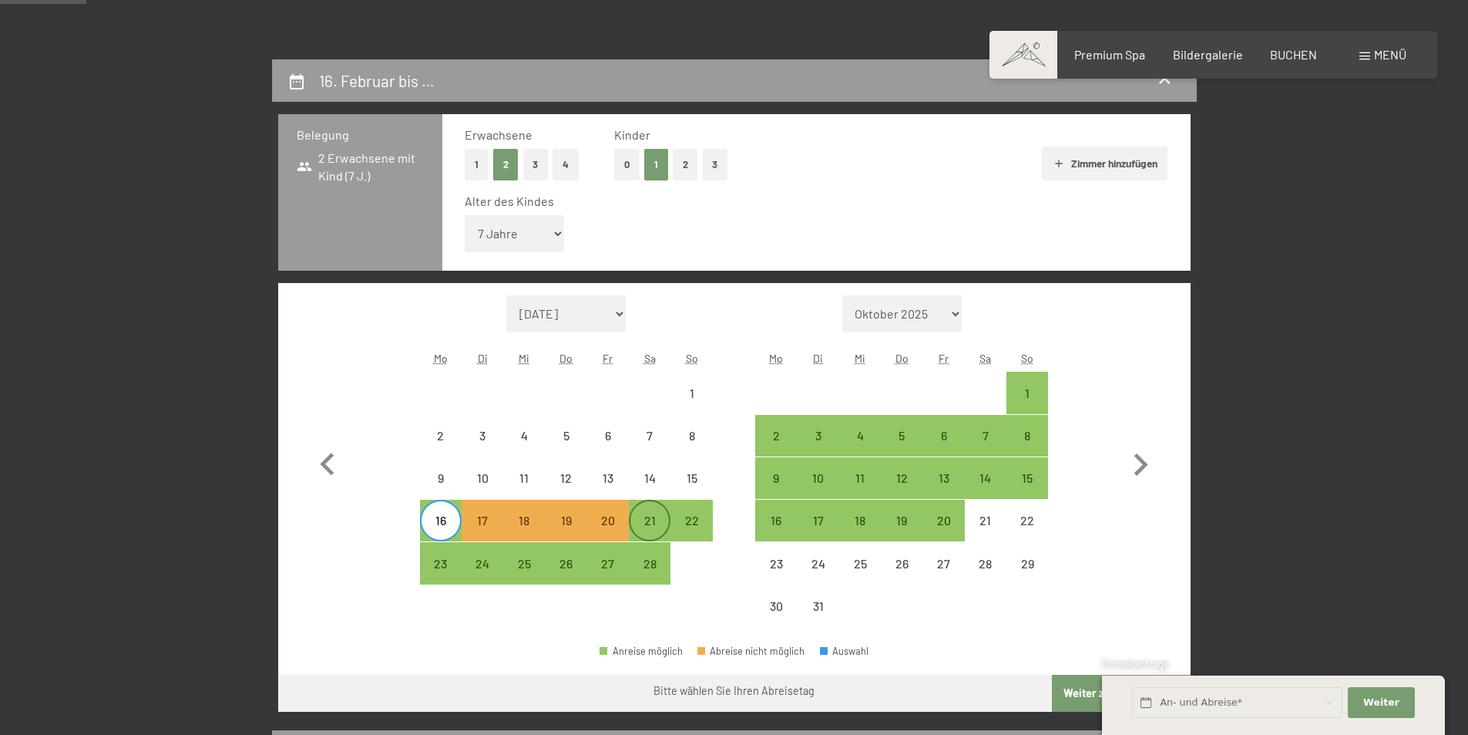
click at [655, 516] on div "21" at bounding box center [650, 533] width 39 height 39
select select "2026-02-01"
select select "2026-03-01"
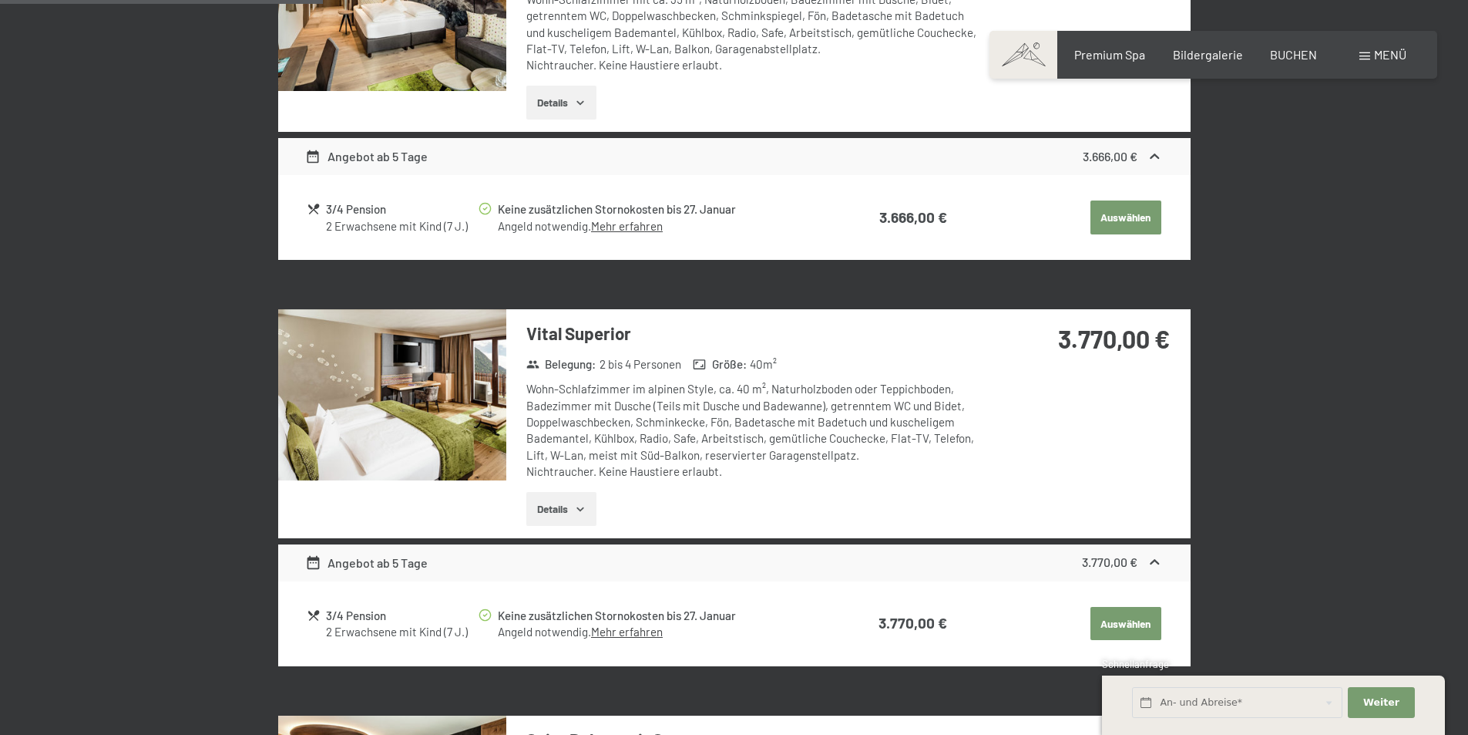
scroll to position [848, 0]
